Goal: Information Seeking & Learning: Check status

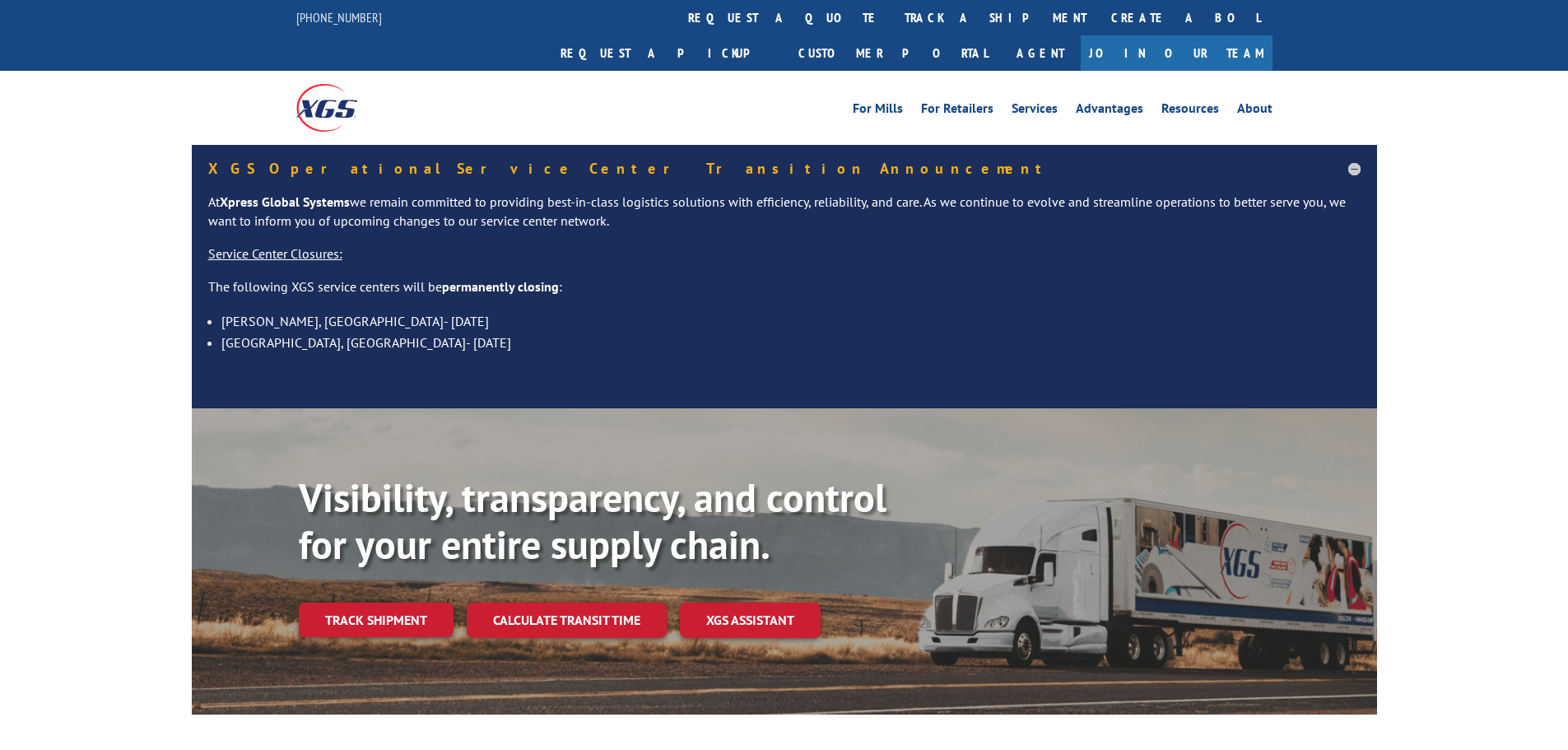
click at [892, 19] on link "track a shipment" at bounding box center [995, 18] width 207 height 35
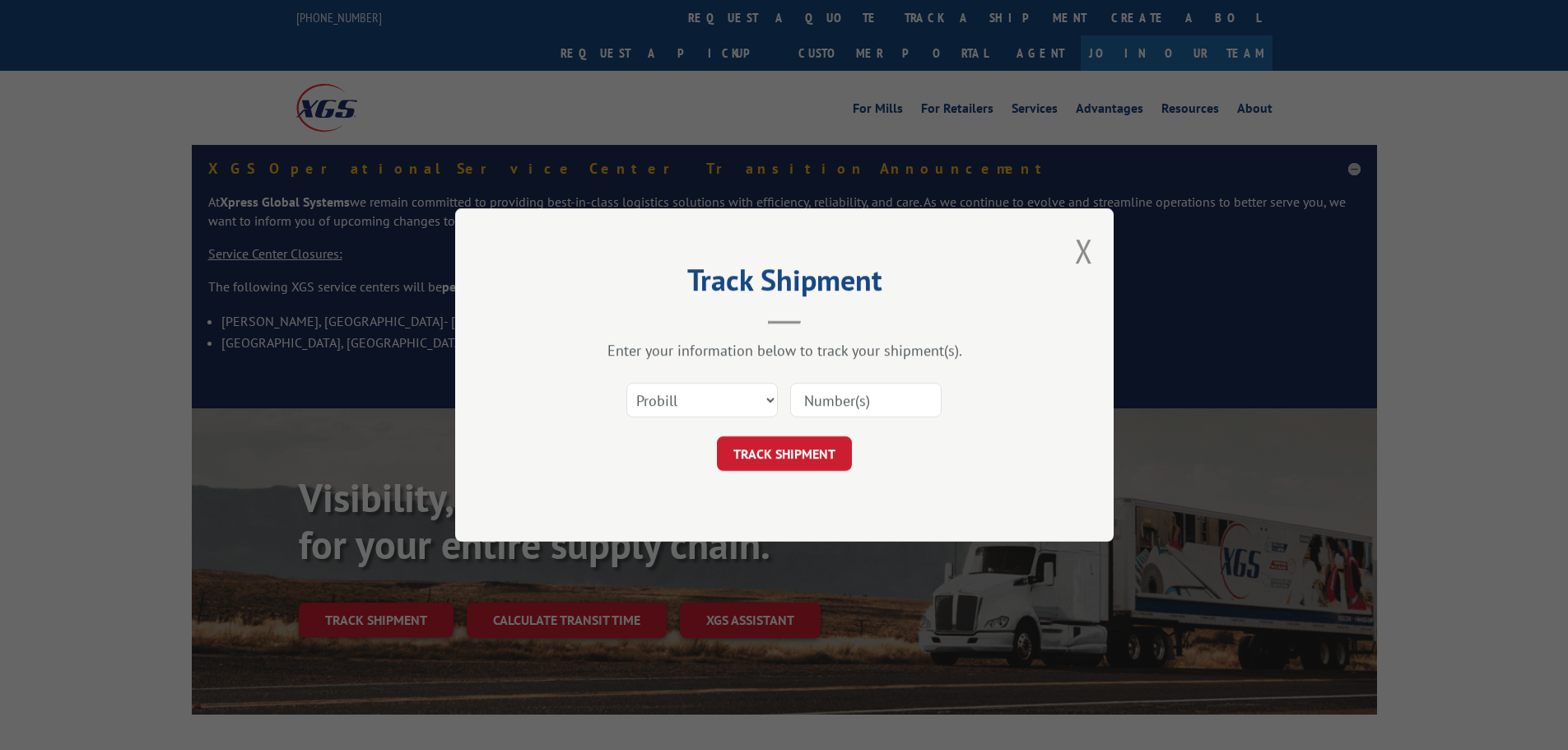
drag, startPoint x: 828, startPoint y: 394, endPoint x: 824, endPoint y: 405, distance: 11.7
click at [828, 395] on input at bounding box center [866, 400] width 151 height 34
paste input "17002031"
type input "17002031"
click at [784, 442] on button "TRACK SHIPMENT" at bounding box center [784, 453] width 135 height 34
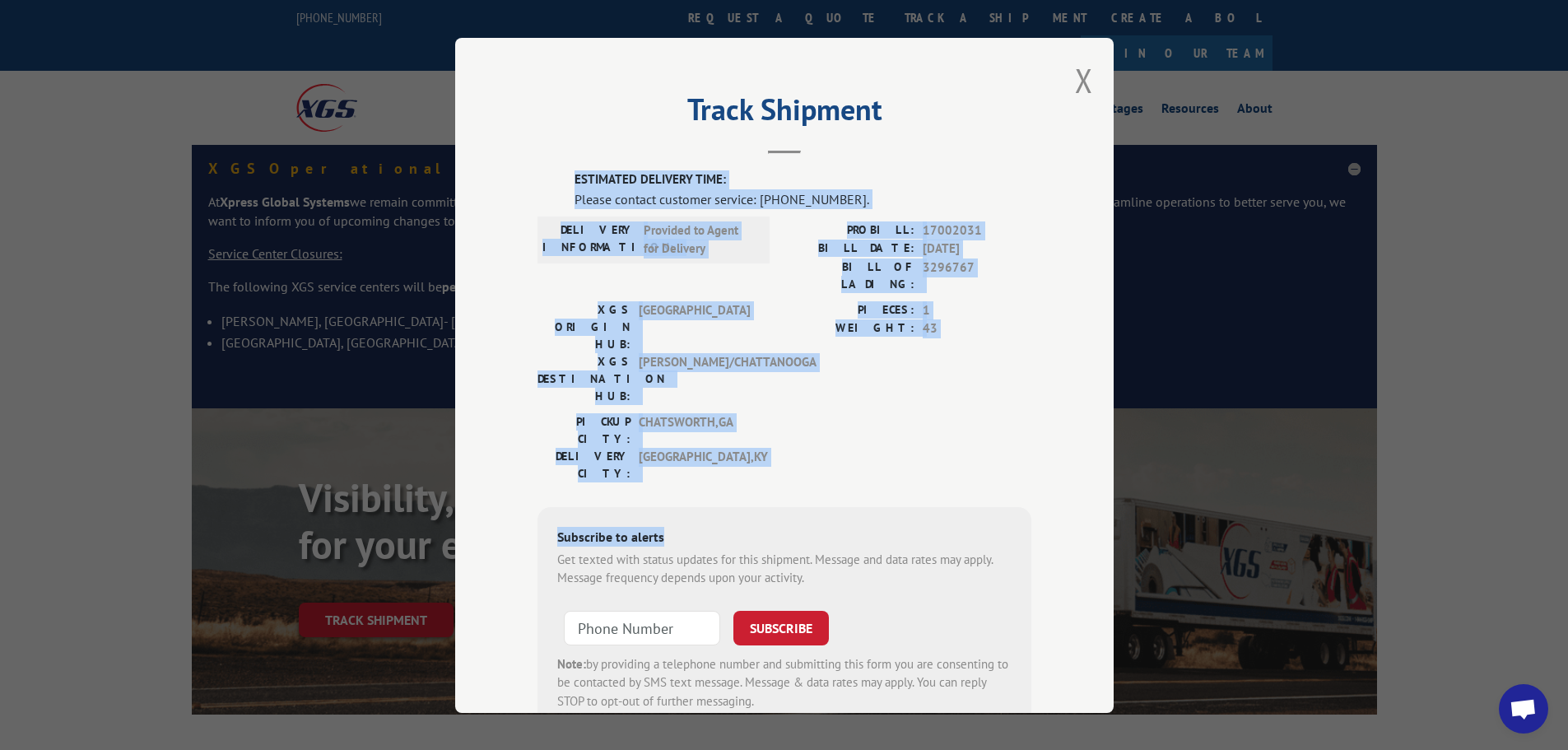
drag, startPoint x: 588, startPoint y: 186, endPoint x: 865, endPoint y: 398, distance: 348.8
click at [865, 400] on div "Track Shipment ESTIMATED DELIVERY TIME: Please contact customer service: [PHONE…" at bounding box center [784, 375] width 659 height 675
click at [844, 412] on div "PICKUP CITY: [GEOGRAPHIC_DATA] , [GEOGRAPHIC_DATA] [GEOGRAPHIC_DATA]: [GEOGRAPH…" at bounding box center [784, 451] width 494 height 77
click at [799, 412] on div "PICKUP CITY: [GEOGRAPHIC_DATA] , [GEOGRAPHIC_DATA] [GEOGRAPHIC_DATA]: [GEOGRAPH…" at bounding box center [784, 451] width 494 height 77
click at [770, 412] on div "PICKUP CITY: [GEOGRAPHIC_DATA] , [GEOGRAPHIC_DATA] [GEOGRAPHIC_DATA]: [GEOGRAPH…" at bounding box center [784, 451] width 494 height 77
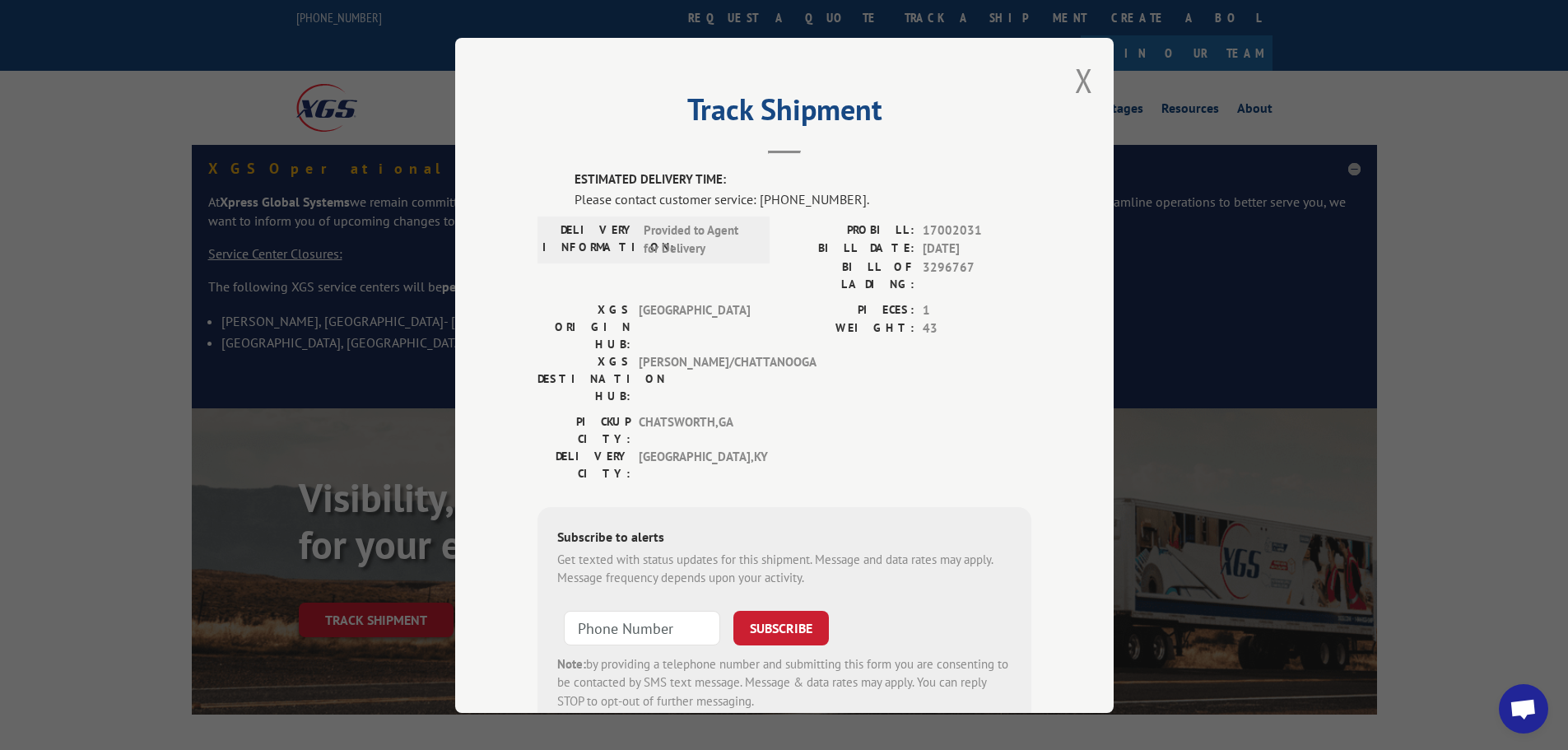
click at [770, 412] on div "PICKUP CITY: [GEOGRAPHIC_DATA] , [GEOGRAPHIC_DATA] [GEOGRAPHIC_DATA]: [GEOGRAPH…" at bounding box center [784, 451] width 494 height 77
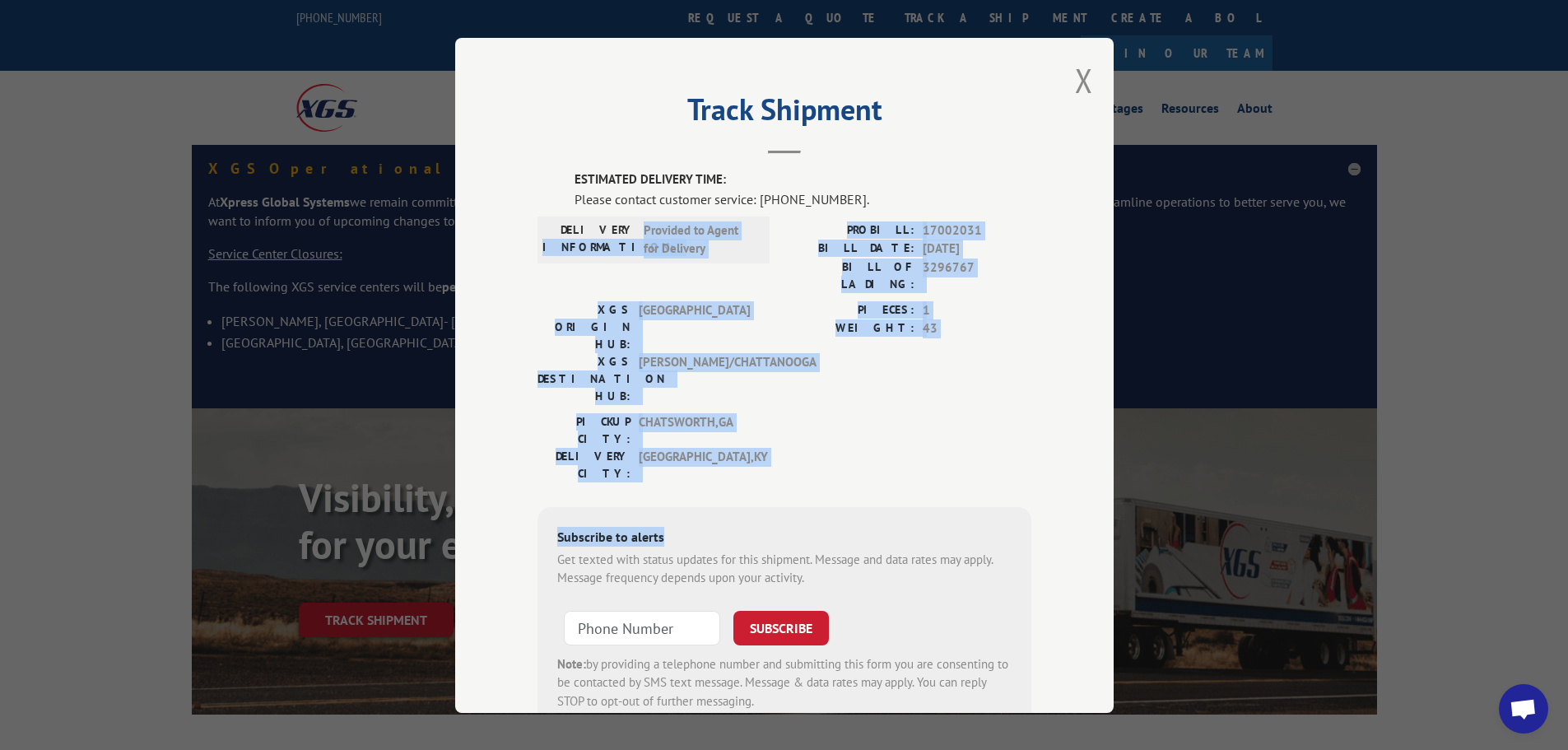
drag, startPoint x: 541, startPoint y: 276, endPoint x: 844, endPoint y: 394, distance: 325.2
click at [843, 394] on div "ESTIMATED DELIVERY TIME: Please contact customer service: [PHONE_NUMBER]. DELIV…" at bounding box center [784, 451] width 494 height 560
drag, startPoint x: 844, startPoint y: 393, endPoint x: 813, endPoint y: 366, distance: 41.1
click at [843, 392] on div "ESTIMATED DELIVERY TIME: Please contact customer service: [PHONE_NUMBER]. DELIV…" at bounding box center [784, 451] width 494 height 560
click at [686, 256] on span "Provided to Agent for Delivery" at bounding box center [699, 239] width 111 height 37
